Goal: Information Seeking & Learning: Learn about a topic

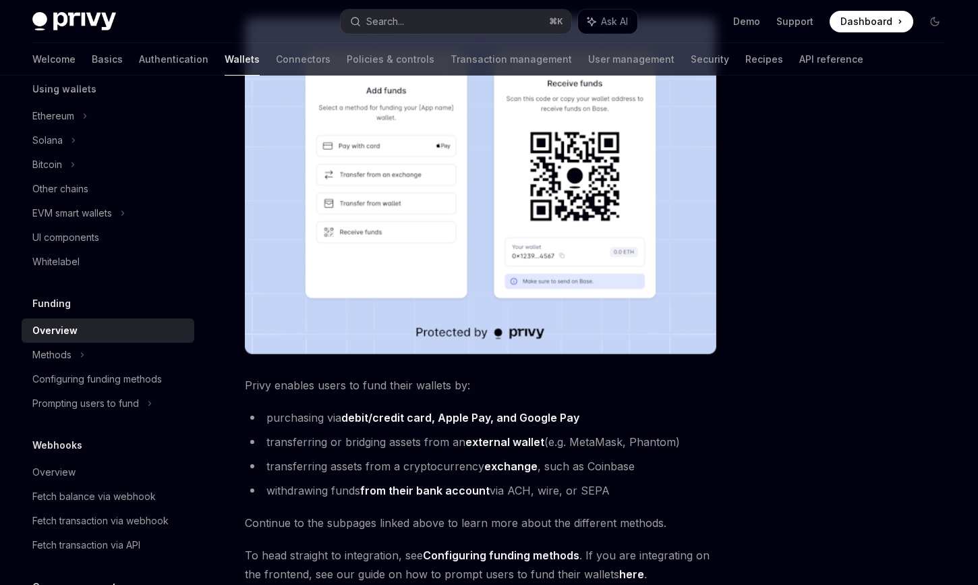
scroll to position [462, 0]
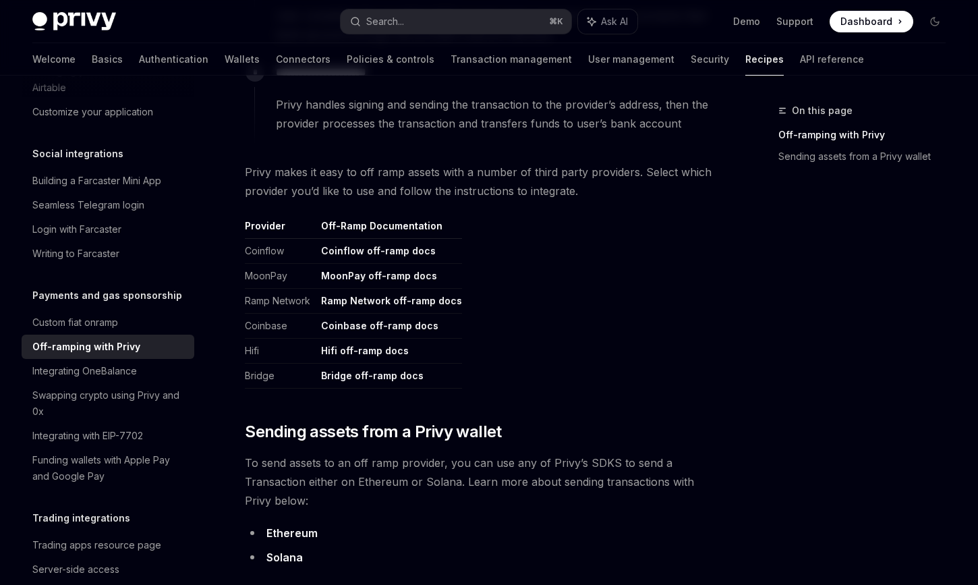
scroll to position [567, 0]
click at [365, 325] on link "Coinbase off-ramp docs" at bounding box center [379, 327] width 117 height 12
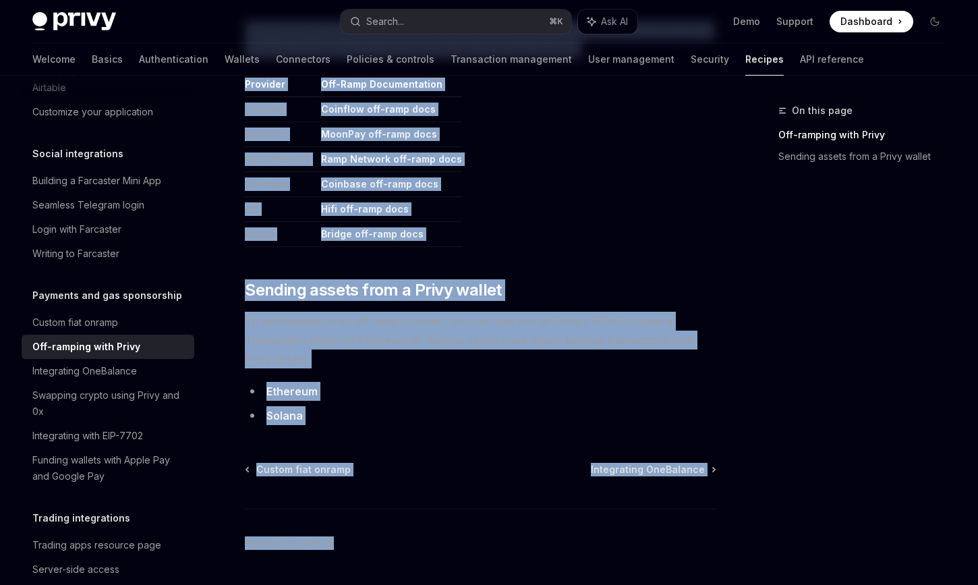
scroll to position [751, 0]
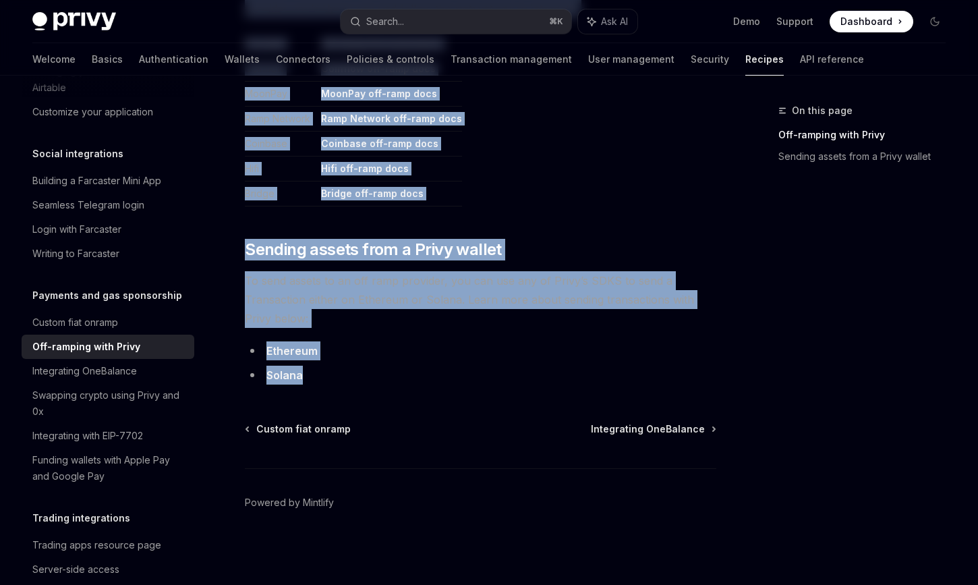
drag, startPoint x: 248, startPoint y: 133, endPoint x: 459, endPoint y: 379, distance: 324.3
copy div "**********"
